Goal: Transaction & Acquisition: Purchase product/service

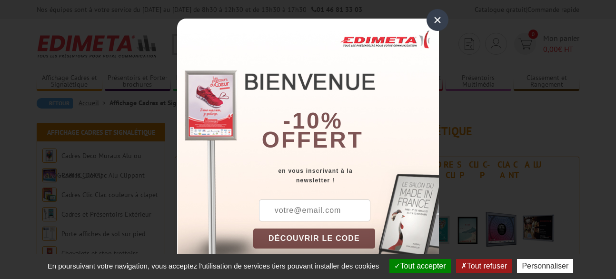
click at [434, 16] on div "×" at bounding box center [438, 20] width 22 height 22
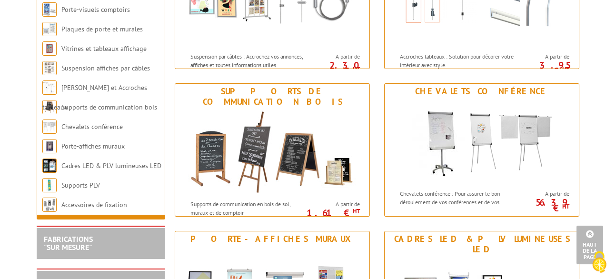
scroll to position [1020, 0]
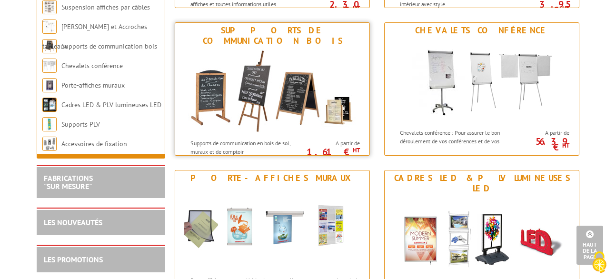
click at [212, 88] on img at bounding box center [272, 92] width 176 height 86
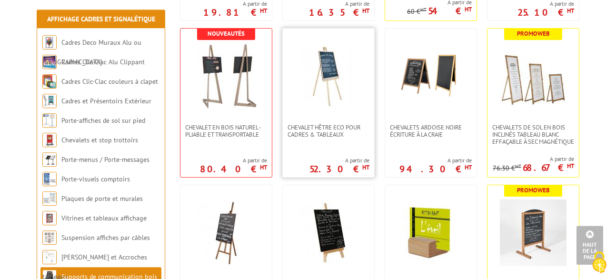
scroll to position [972, 0]
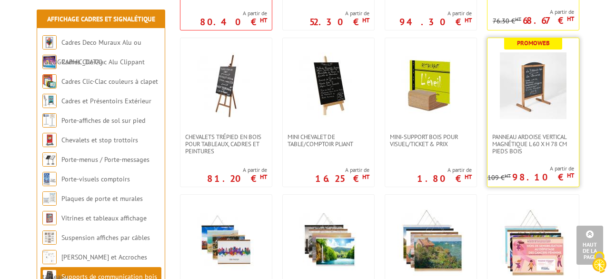
click at [534, 99] on img at bounding box center [533, 85] width 67 height 67
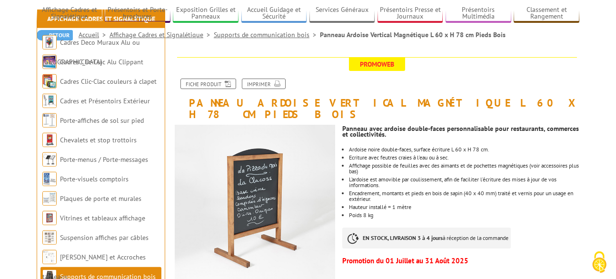
scroll to position [146, 0]
